Goal: Transaction & Acquisition: Obtain resource

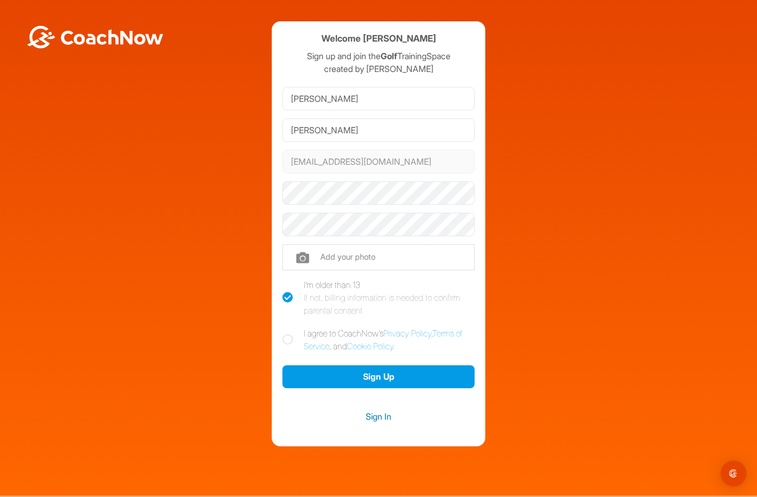
click at [371, 415] on link "Sign In" at bounding box center [378, 417] width 192 height 14
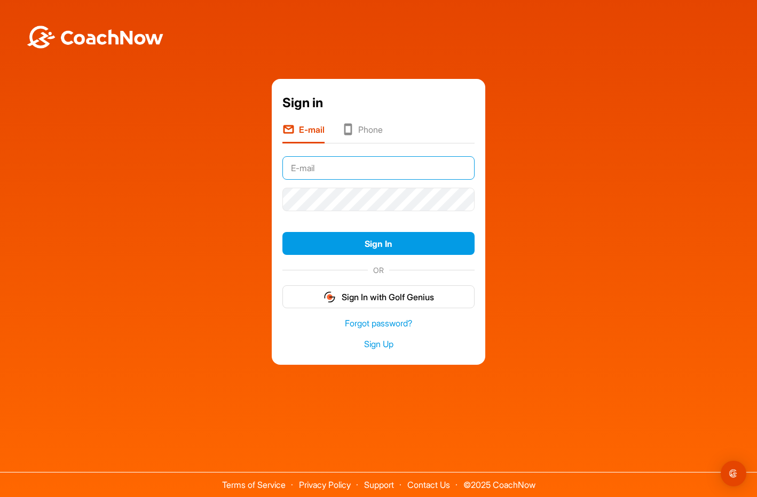
type input "[EMAIL_ADDRESS][DOMAIN_NAME]"
click at [378, 243] on button "Sign In" at bounding box center [378, 243] width 192 height 23
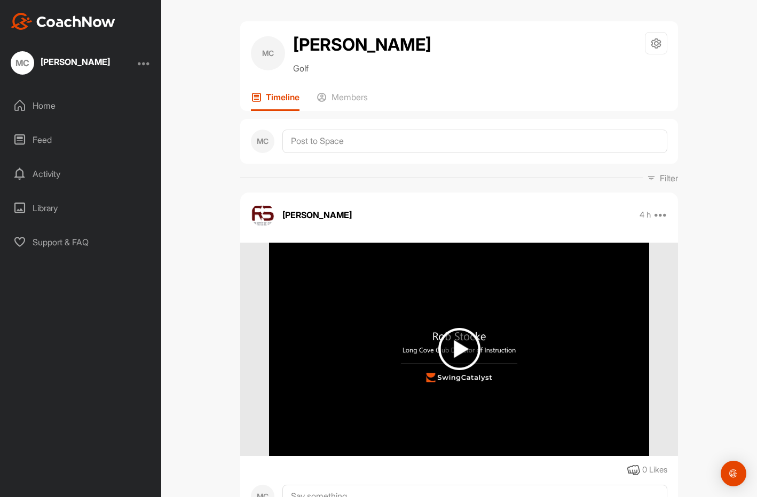
click at [457, 347] on img at bounding box center [459, 349] width 42 height 42
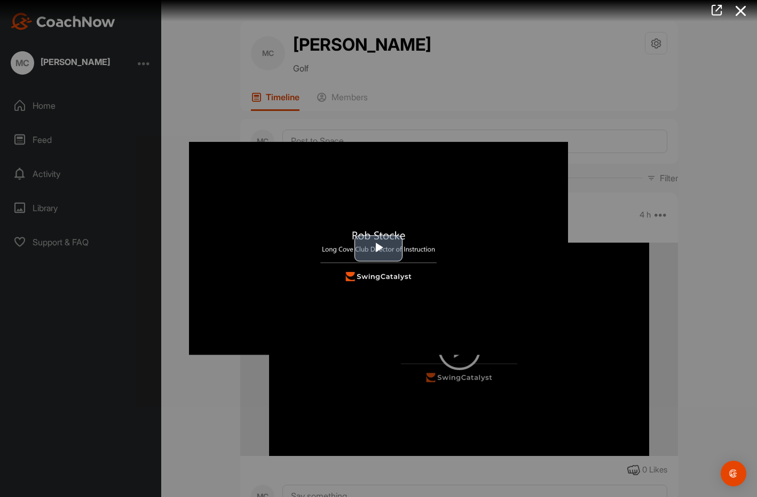
click at [378, 249] on span "Video Player" at bounding box center [378, 249] width 0 height 0
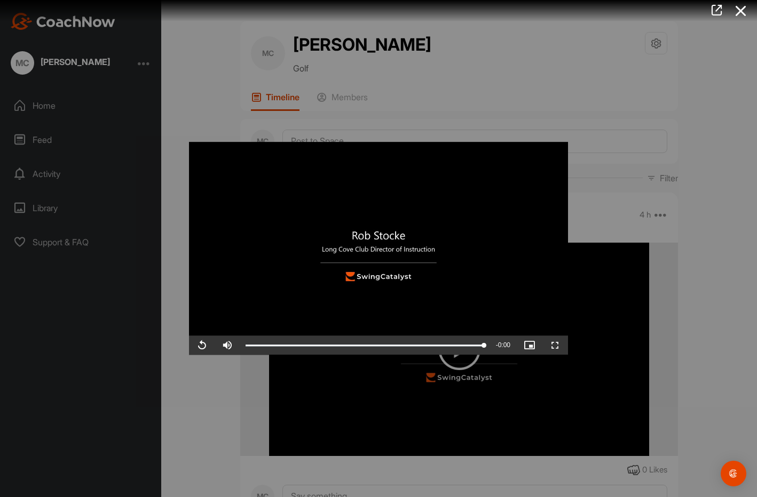
click at [530, 346] on span "Video Player" at bounding box center [530, 346] width 26 height 0
click at [231, 346] on span "Video Player" at bounding box center [228, 346] width 26 height 0
drag, startPoint x: 275, startPoint y: 345, endPoint x: 310, endPoint y: 345, distance: 34.7
click at [312, 345] on div "Replay Skip Backward Skip Forward Mute 100% Current Time 0:41 / Duration 0:41 L…" at bounding box center [378, 345] width 379 height 19
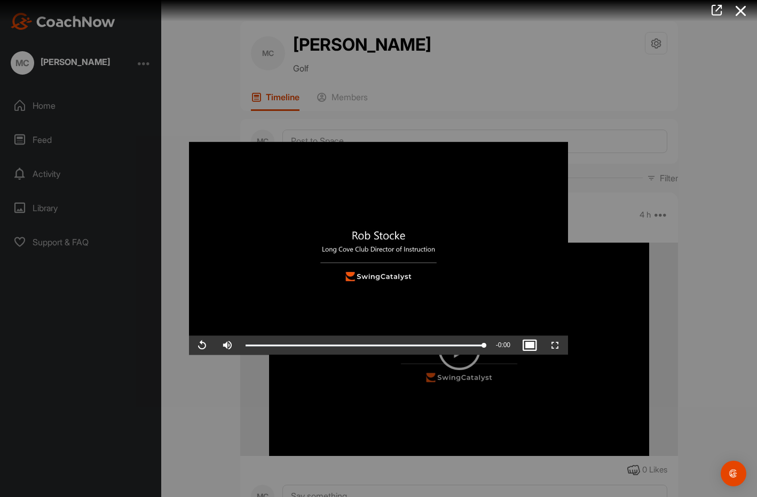
click at [287, 159] on video "Video Player" at bounding box center [378, 248] width 379 height 213
drag, startPoint x: 754, startPoint y: 104, endPoint x: 744, endPoint y: 182, distance: 78.5
click at [744, 182] on div at bounding box center [378, 248] width 757 height 497
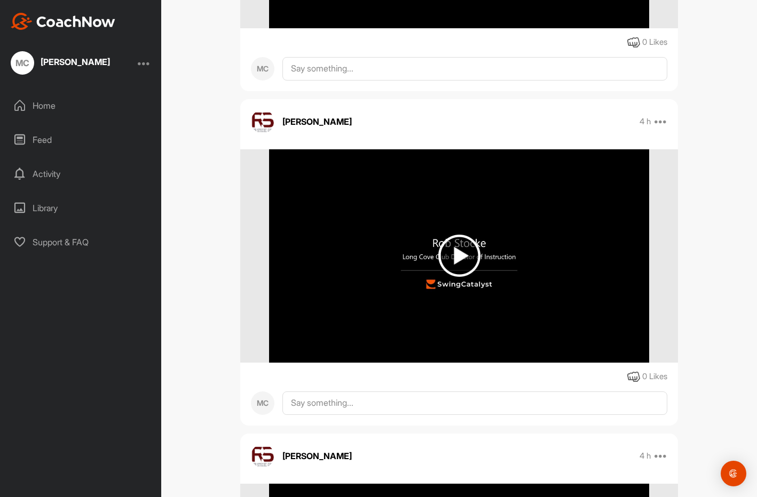
scroll to position [1432, 0]
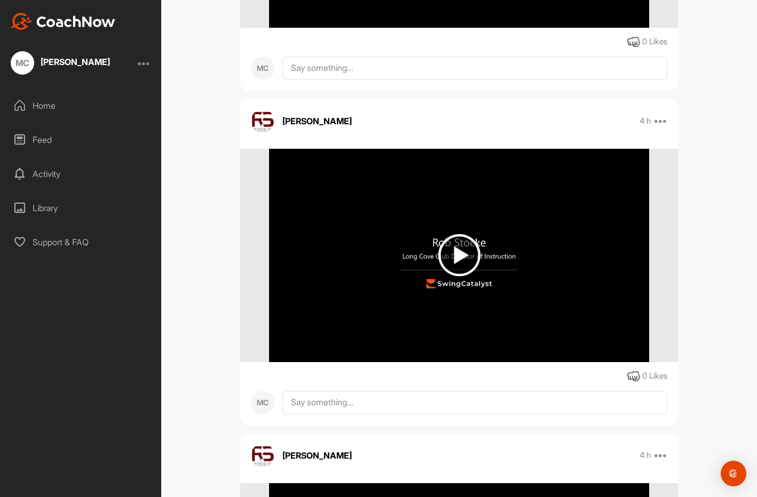
click at [453, 257] on img at bounding box center [459, 255] width 42 height 42
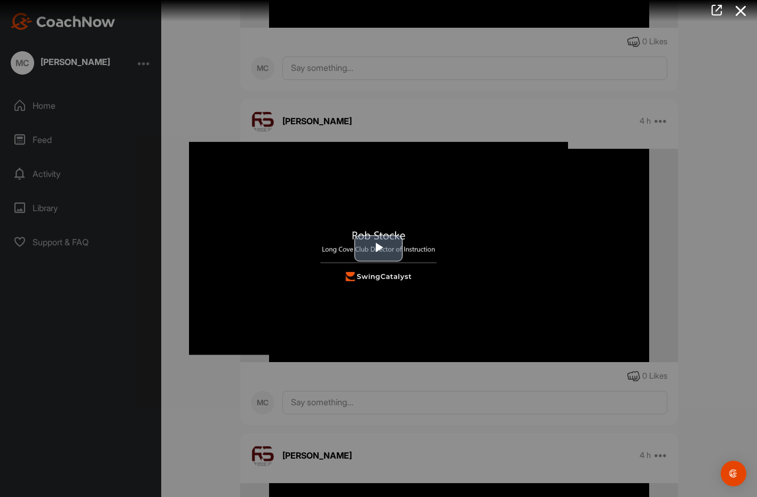
click at [378, 249] on span "Video Player" at bounding box center [378, 249] width 0 height 0
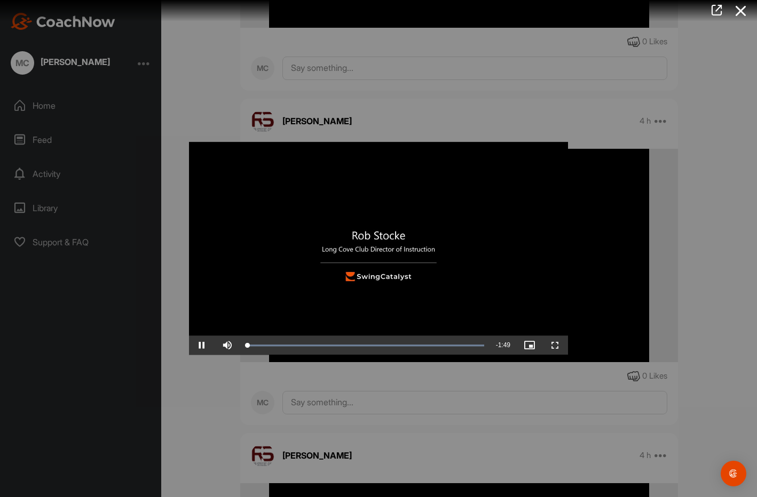
scroll to position [0, 0]
click at [206, 346] on span "Video Player" at bounding box center [202, 346] width 26 height 0
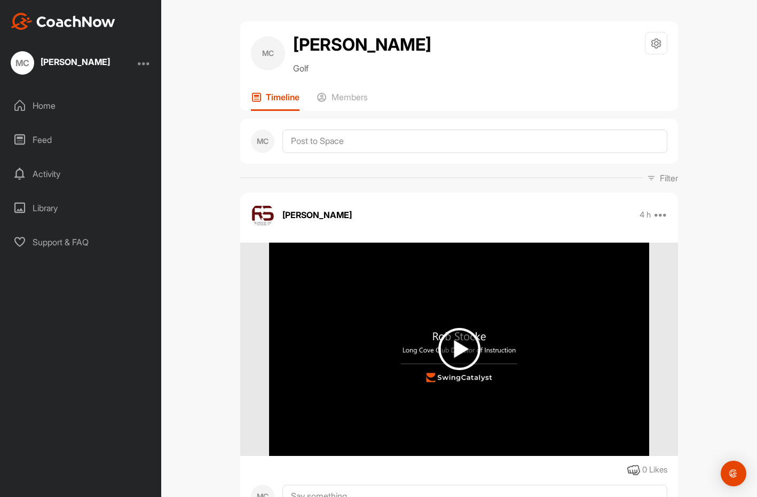
scroll to position [1, 0]
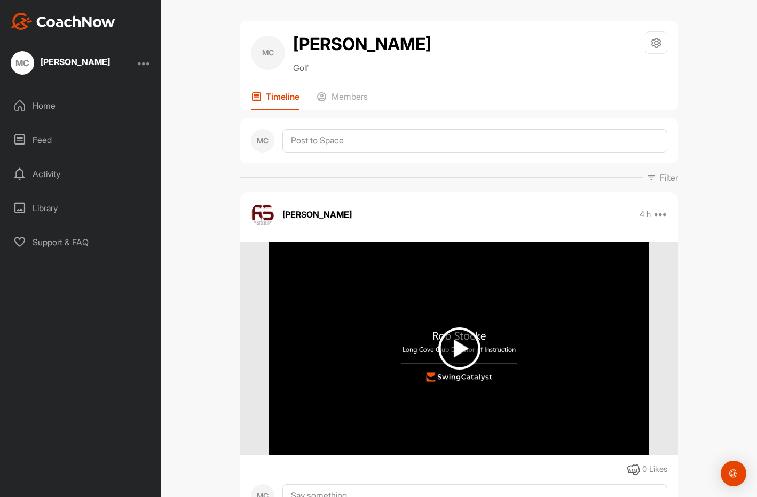
drag, startPoint x: 169, startPoint y: 283, endPoint x: 622, endPoint y: 263, distance: 453.0
click at [169, 283] on div "MC [PERSON_NAME] Golf Space Settings Your Notifications Leave Space Timeline Me…" at bounding box center [459, 248] width 596 height 497
click at [455, 348] on img at bounding box center [459, 349] width 42 height 42
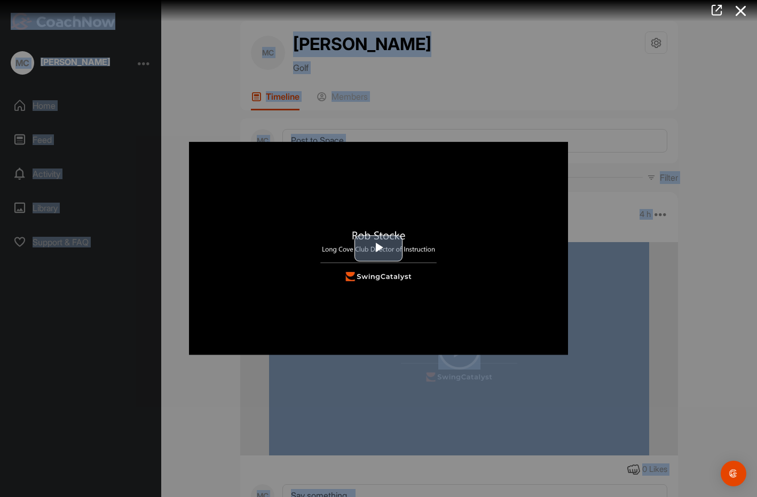
click at [378, 249] on span "Video Player" at bounding box center [378, 249] width 0 height 0
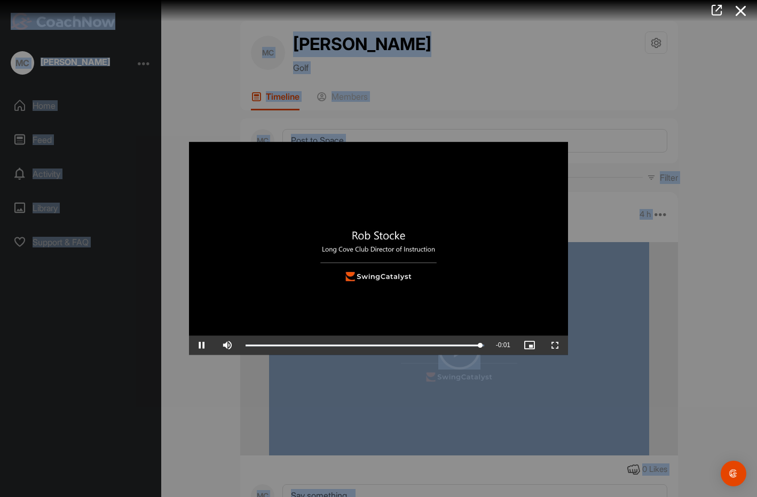
scroll to position [0, 0]
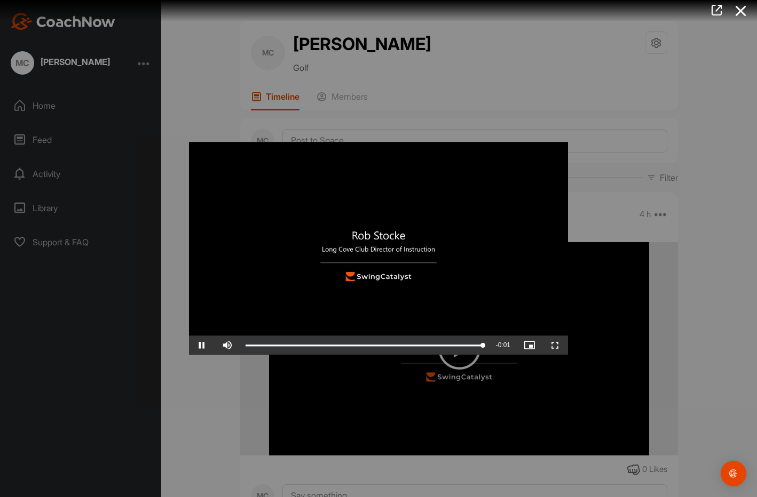
click at [431, 394] on div at bounding box center [378, 248] width 757 height 497
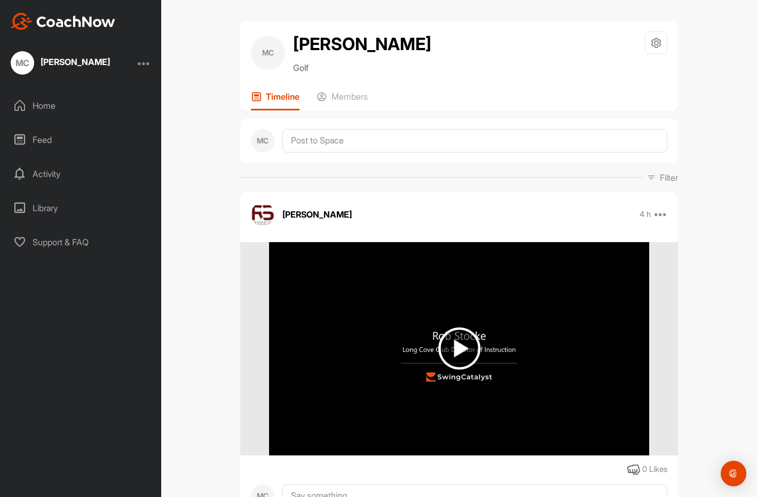
click at [455, 351] on img at bounding box center [459, 349] width 42 height 42
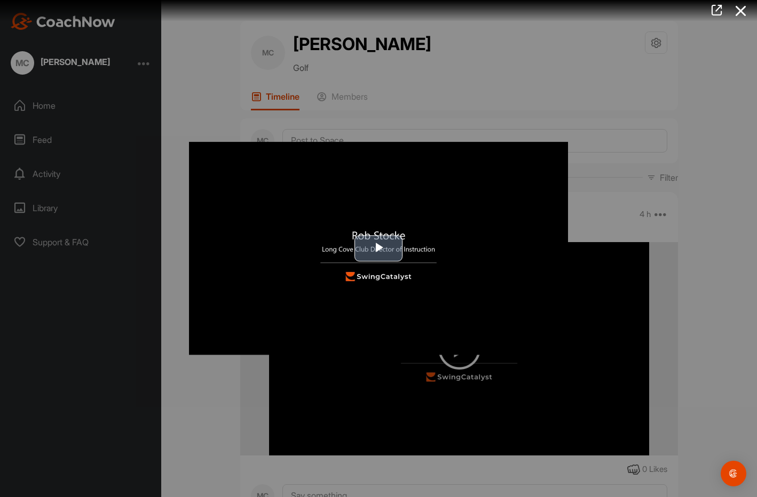
click at [378, 249] on span "Video Player" at bounding box center [378, 249] width 0 height 0
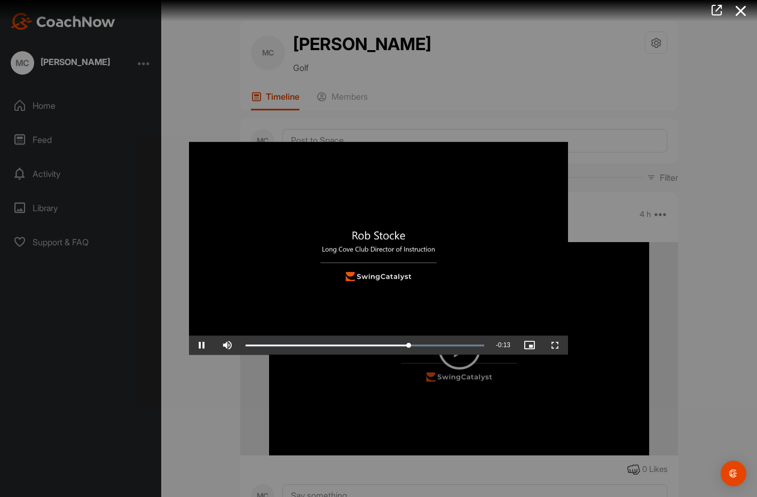
scroll to position [1, 0]
click at [191, 366] on div "Video Player is loading. Play Video Pause Skip Backward Skip Forward Mute Curre…" at bounding box center [378, 248] width 400 height 234
click at [700, 328] on div at bounding box center [378, 248] width 757 height 497
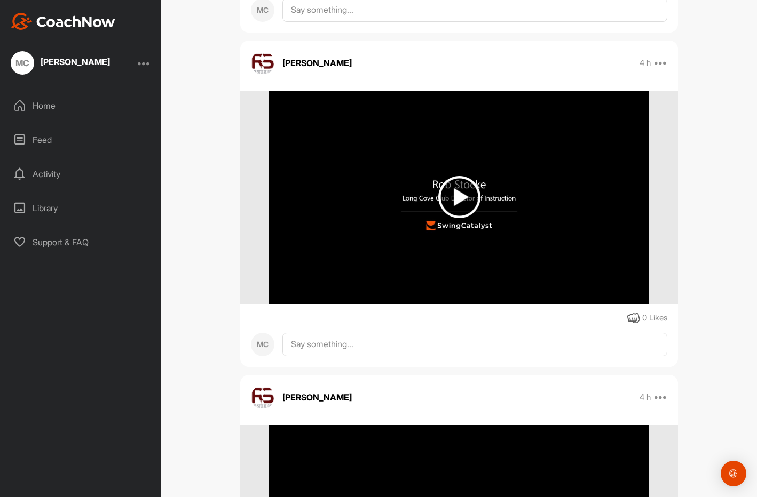
scroll to position [487, 0]
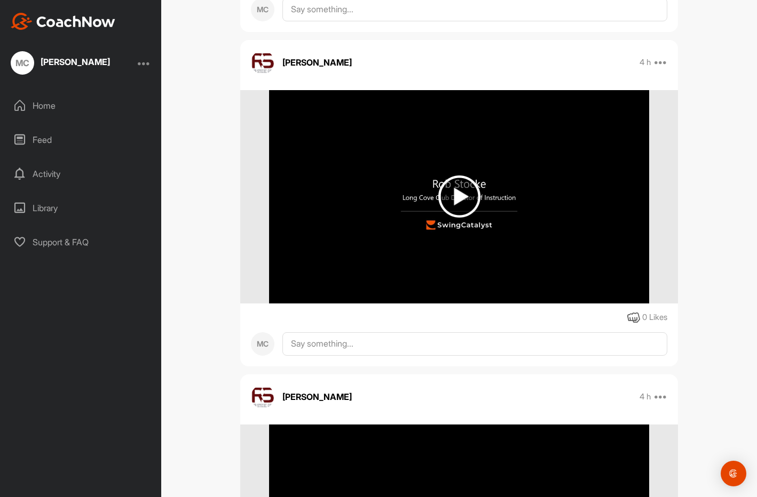
click at [451, 194] on img at bounding box center [459, 197] width 42 height 42
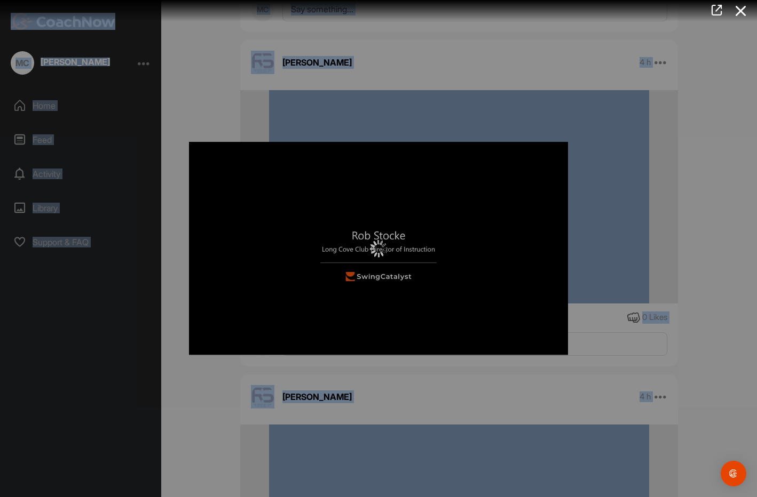
click at [451, 194] on div at bounding box center [378, 248] width 379 height 213
click at [378, 249] on span "Video Player" at bounding box center [378, 249] width 0 height 0
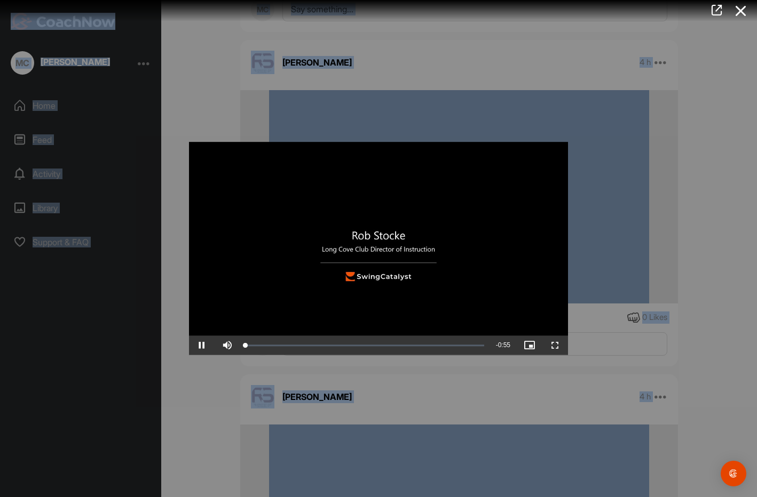
scroll to position [0, 0]
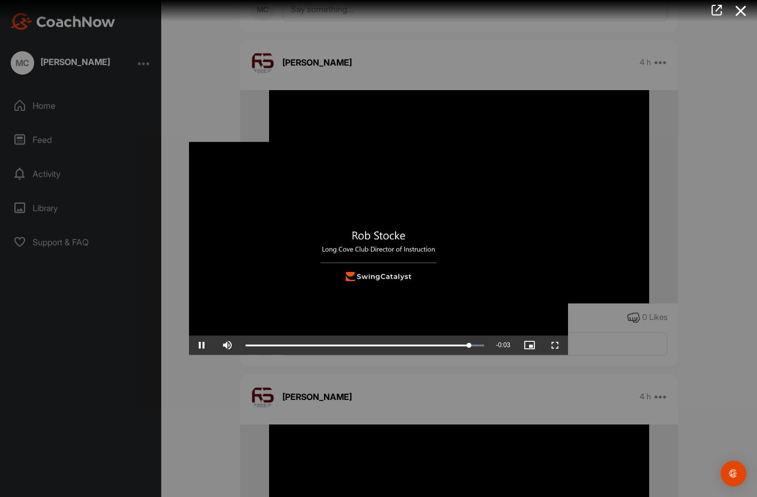
click at [591, 406] on div at bounding box center [378, 248] width 757 height 497
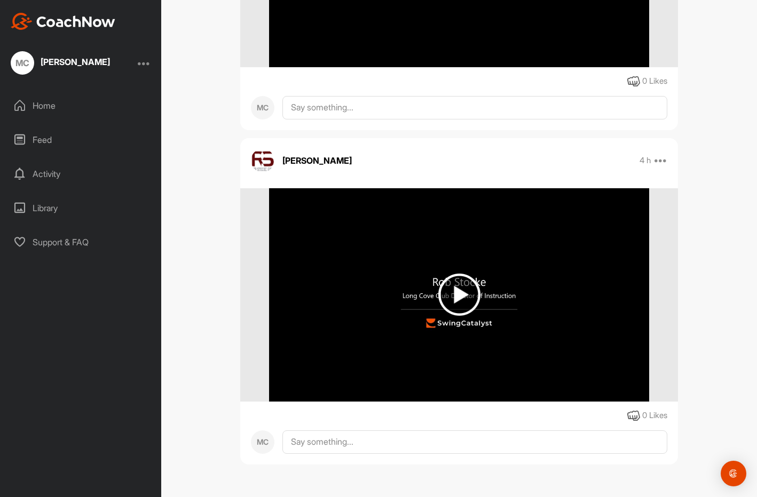
scroll to position [1728, 0]
click at [456, 290] on img at bounding box center [459, 295] width 42 height 42
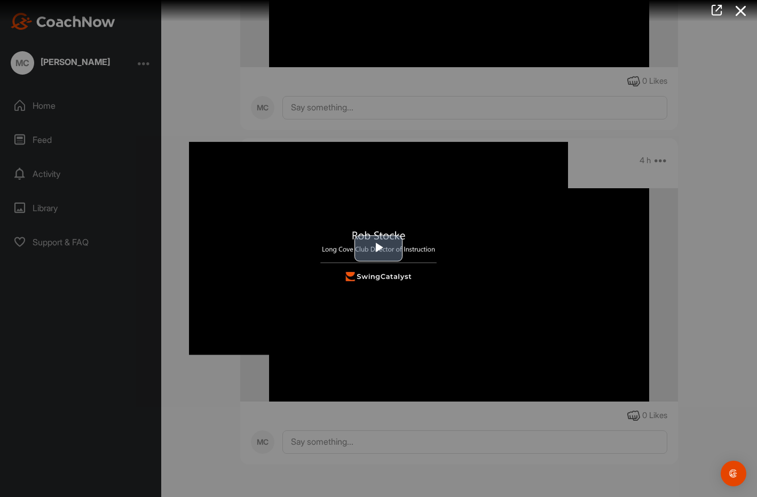
click at [378, 249] on span "Video Player" at bounding box center [378, 249] width 0 height 0
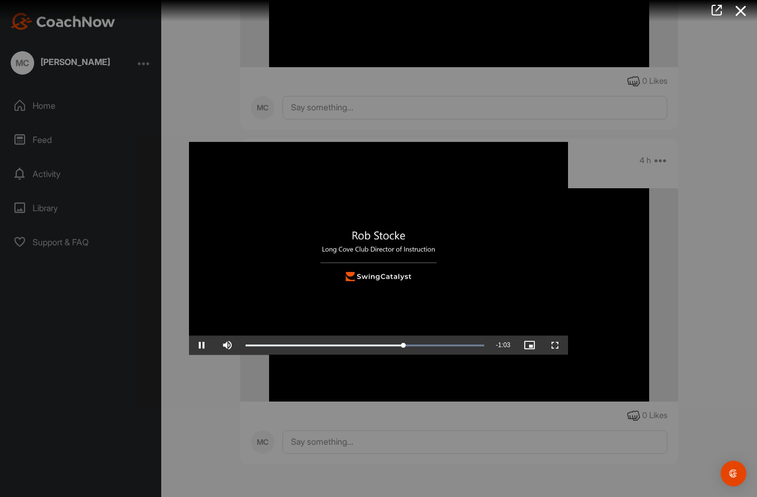
scroll to position [0, 0]
